Goal: Task Accomplishment & Management: Use online tool/utility

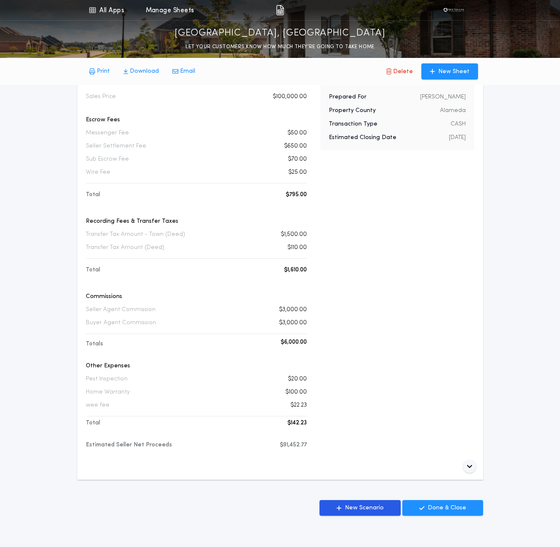
scroll to position [69, 0]
click at [145, 440] on p "Estimated Seller Net Proceeds" at bounding box center [129, 444] width 86 height 8
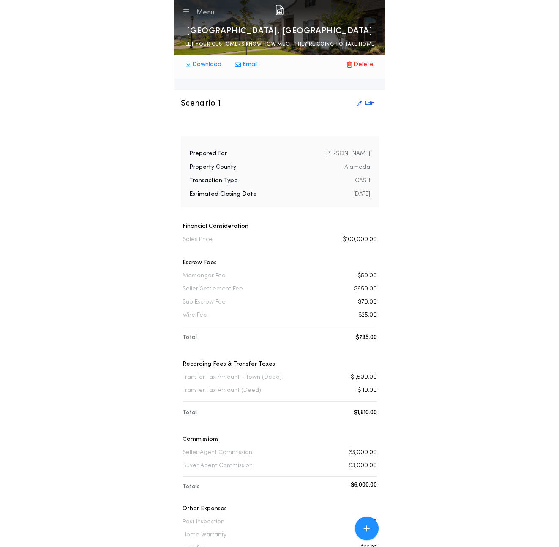
scroll to position [0, 0]
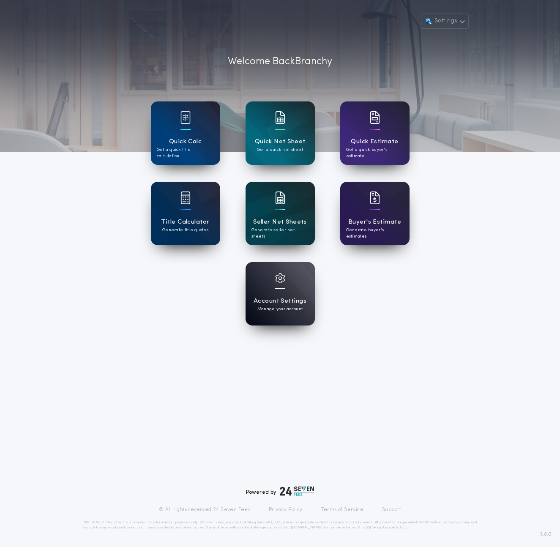
click at [270, 203] on div "Seller Net Sheets Generate seller net sheets" at bounding box center [280, 213] width 69 height 63
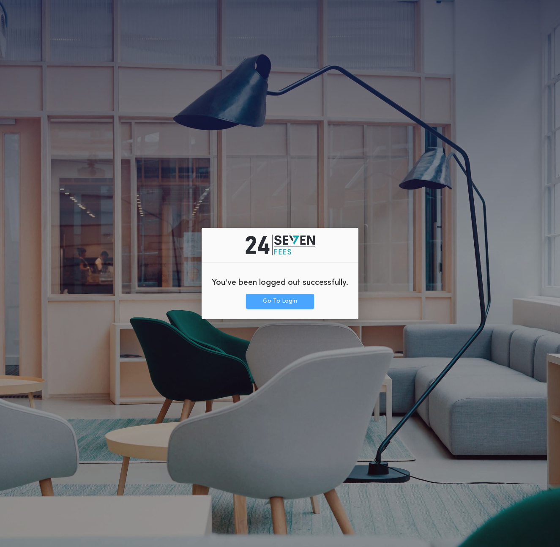
click at [280, 294] on button "Go To Login" at bounding box center [280, 301] width 68 height 15
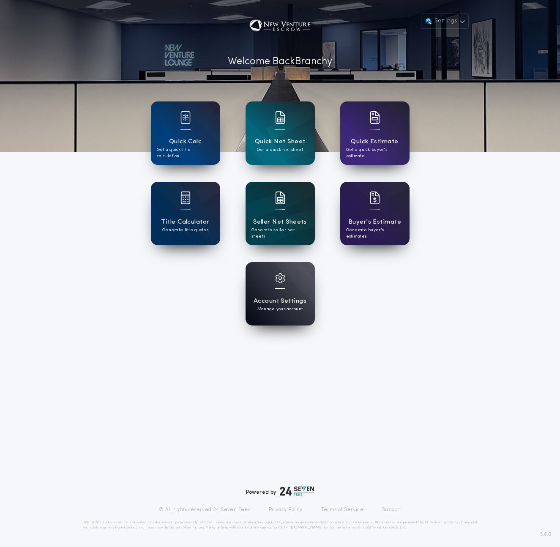
click at [286, 228] on p "Generate seller net sheets" at bounding box center [279, 233] width 57 height 13
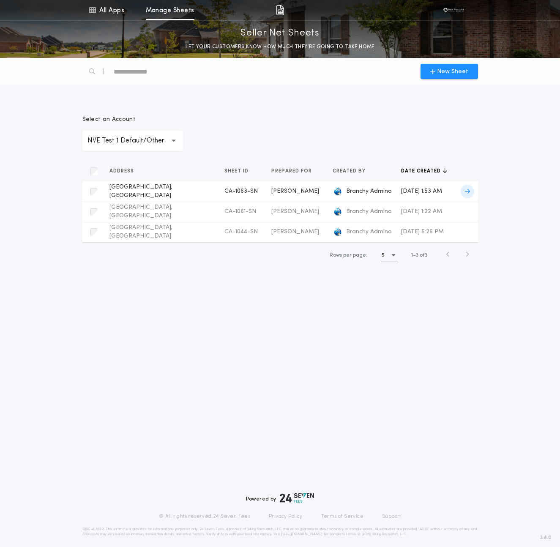
click at [275, 192] on div "Mariano" at bounding box center [295, 191] width 48 height 8
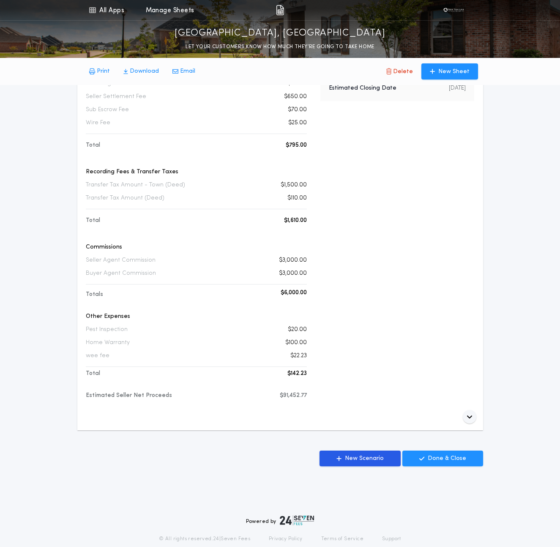
scroll to position [119, 0]
click at [145, 396] on p "Estimated Seller Net Proceeds" at bounding box center [129, 395] width 86 height 8
copy p "Estimated Seller Net Proceeds"
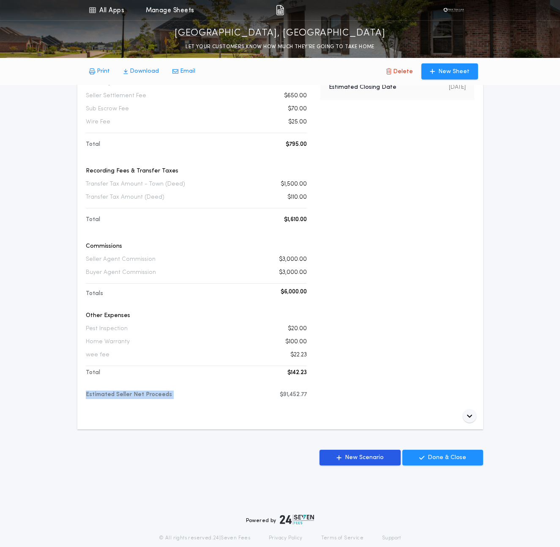
scroll to position [0, 0]
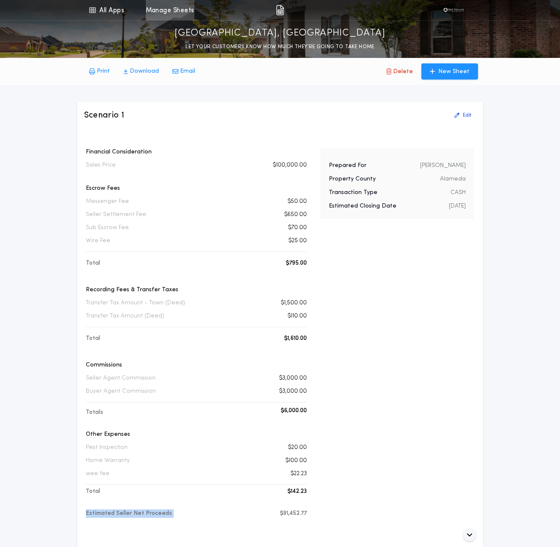
click at [177, 11] on link "Manage Sheets" at bounding box center [170, 10] width 49 height 20
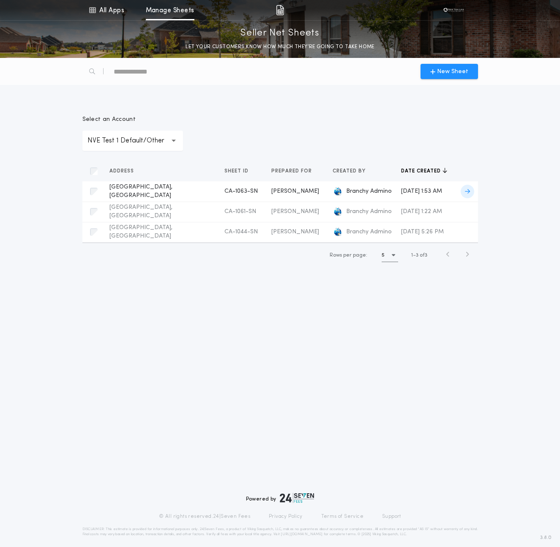
click at [394, 184] on td "[DATE] 1:53 AM" at bounding box center [424, 191] width 60 height 20
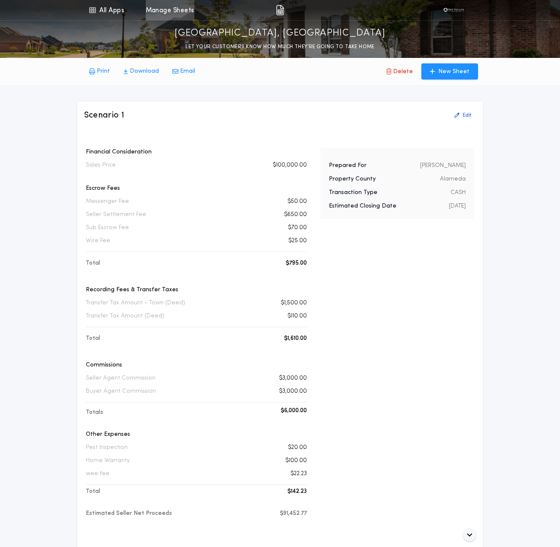
click at [184, 10] on link "Manage Sheets" at bounding box center [170, 10] width 49 height 20
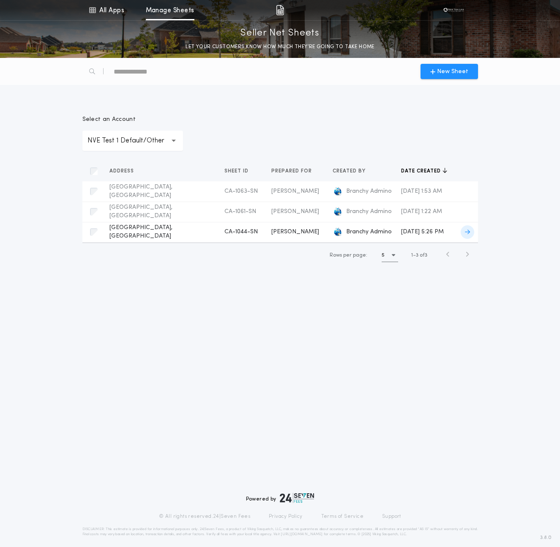
click at [394, 227] on td "[DATE] 5:26 PM" at bounding box center [424, 232] width 60 height 20
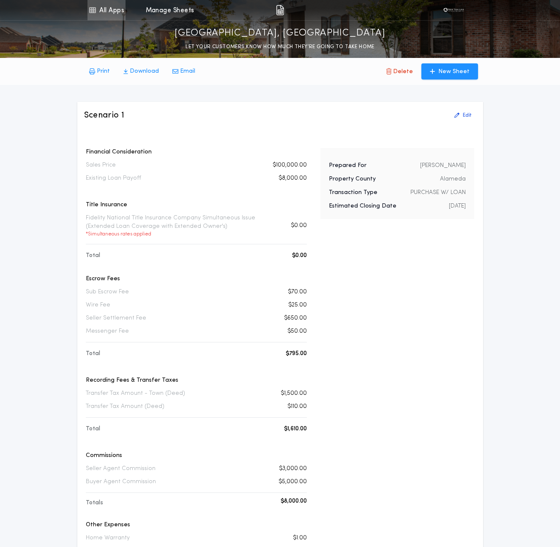
click at [109, 12] on link "All Apps" at bounding box center [106, 10] width 38 height 20
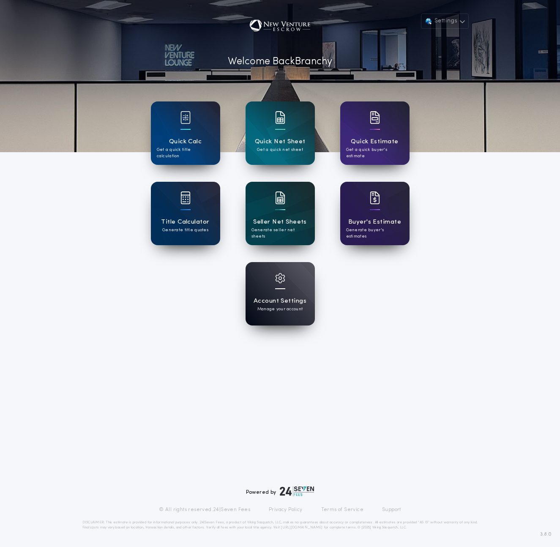
click at [287, 214] on div "Seller Net Sheets Generate seller net sheets" at bounding box center [280, 213] width 69 height 63
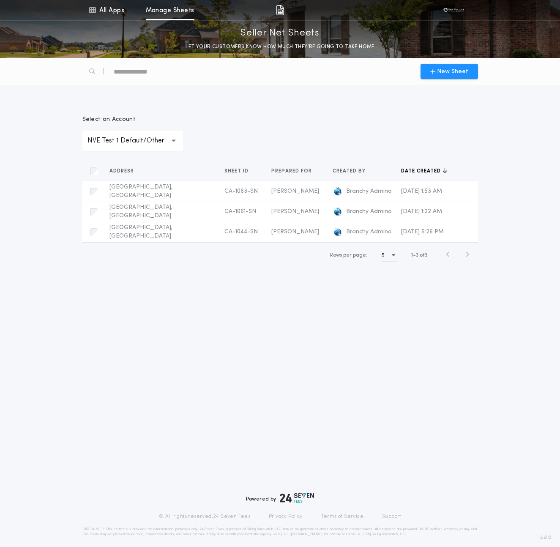
click at [131, 137] on p "NVE Test 1 Default/Other" at bounding box center [132, 141] width 90 height 10
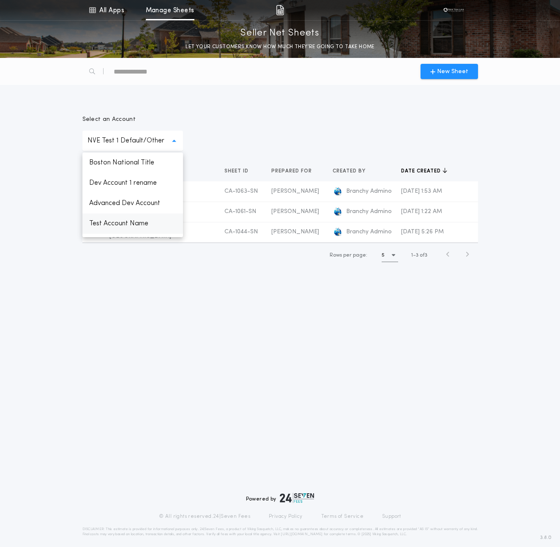
scroll to position [98, 0]
click at [138, 226] on p "NVE Test 2 Reina Runez" at bounding box center [132, 232] width 101 height 30
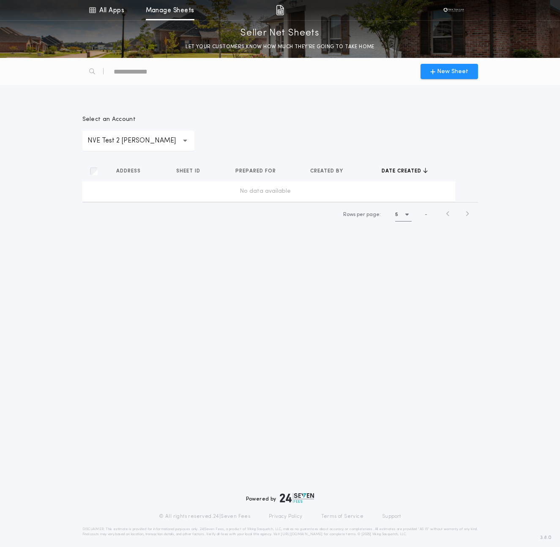
click at [120, 132] on div "**********" at bounding box center [138, 141] width 112 height 20
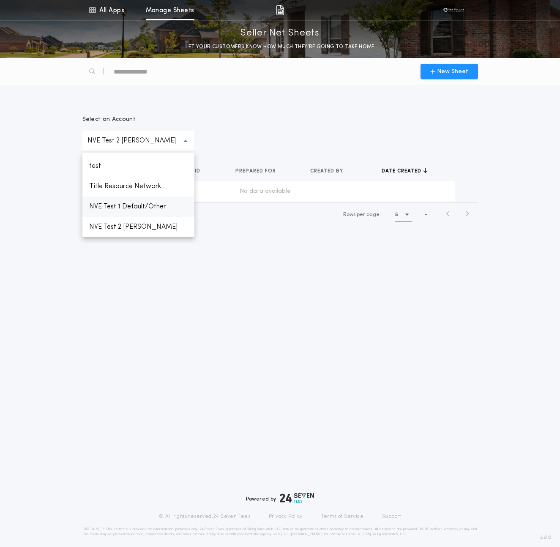
click at [128, 208] on p "NVE Test 1 Default/Other" at bounding box center [138, 207] width 112 height 20
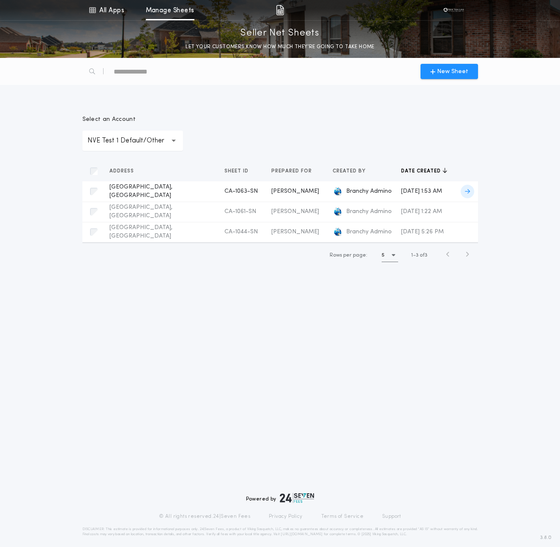
click at [270, 197] on td "[PERSON_NAME]" at bounding box center [295, 191] width 61 height 20
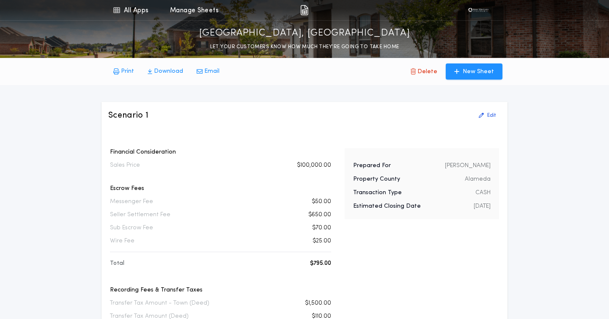
click at [265, 121] on div "Scenario 1 Edit" at bounding box center [304, 116] width 392 height 14
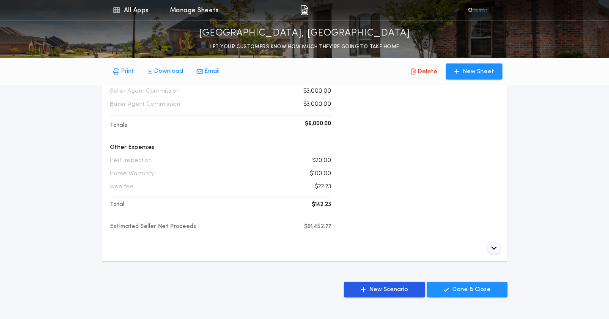
scroll to position [287, 0]
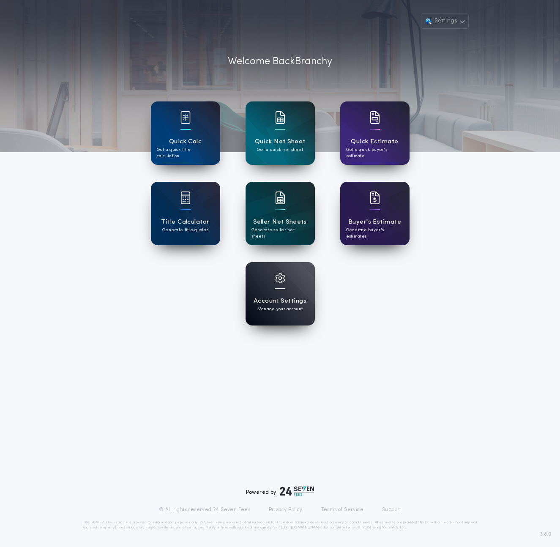
click at [276, 227] on p "Generate seller net sheets" at bounding box center [279, 233] width 57 height 13
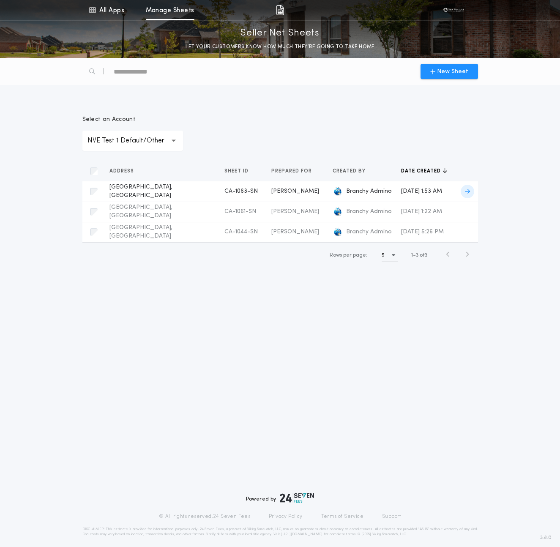
click at [465, 190] on icon at bounding box center [467, 191] width 5 height 6
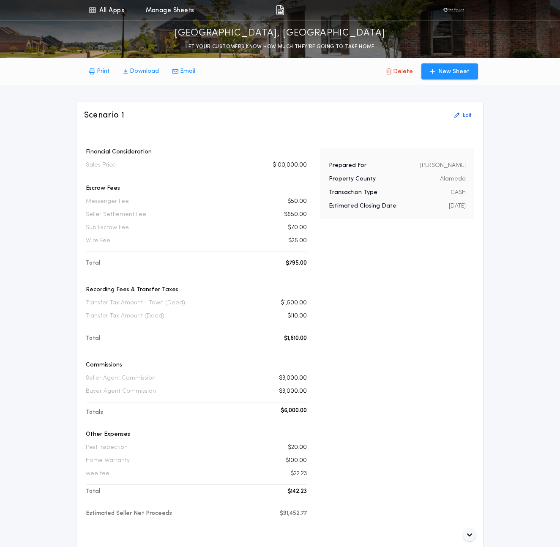
click at [303, 32] on p "[GEOGRAPHIC_DATA], [GEOGRAPHIC_DATA]" at bounding box center [280, 34] width 211 height 14
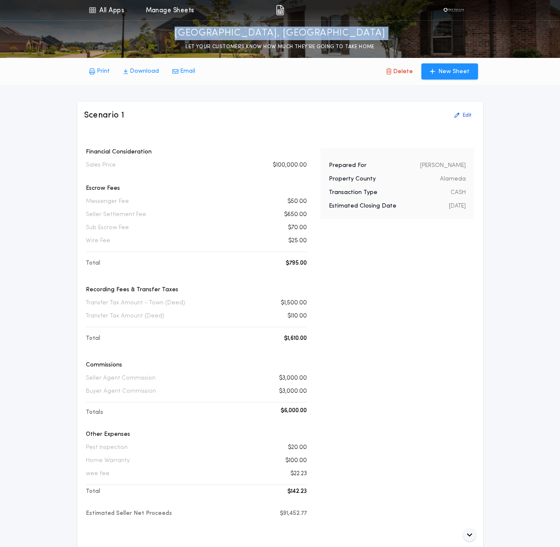
click at [303, 32] on p "[GEOGRAPHIC_DATA], [GEOGRAPHIC_DATA]" at bounding box center [280, 34] width 211 height 14
copy p "[GEOGRAPHIC_DATA], [GEOGRAPHIC_DATA]"
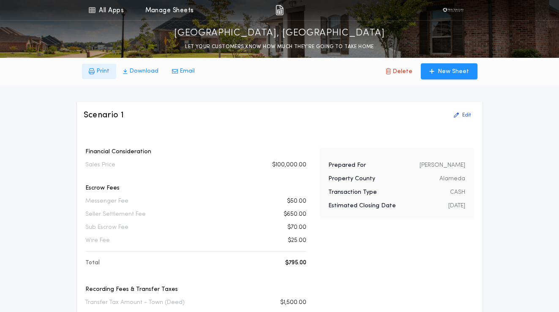
click at [102, 69] on p "Print" at bounding box center [102, 71] width 13 height 8
